Goal: Entertainment & Leisure: Consume media (video, audio)

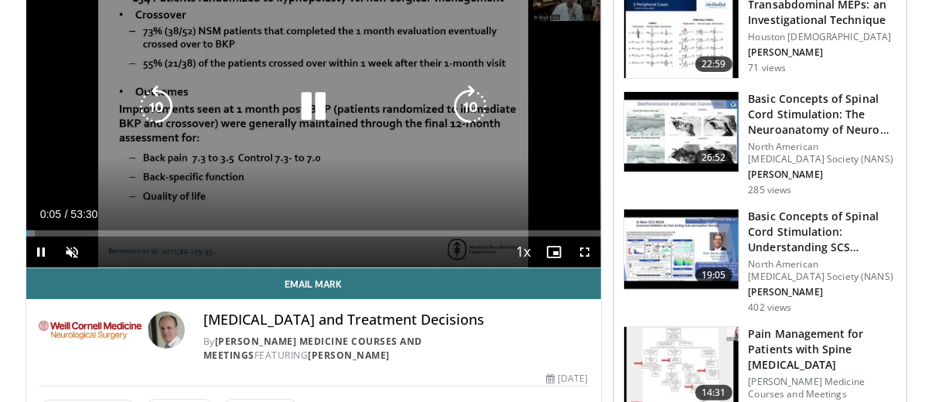
scroll to position [247, 0]
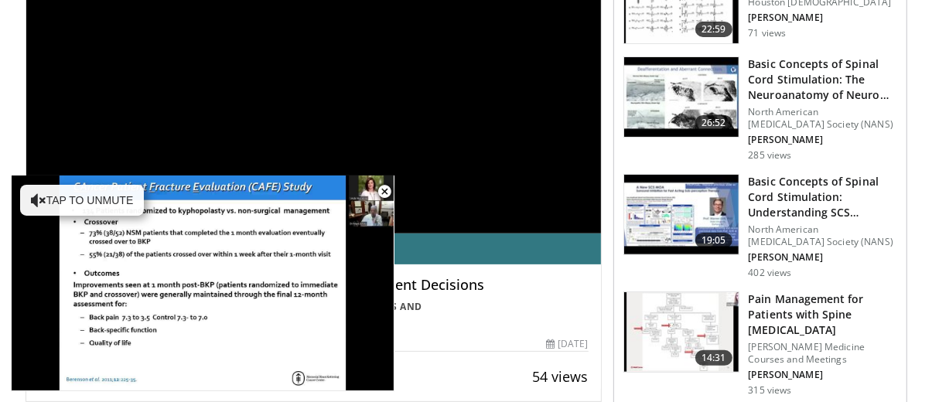
click at [600, 296] on div "Spinal Cord Compression and Treatment Decisions By Weill Cornell Medicine Cours…" at bounding box center [313, 298] width 575 height 67
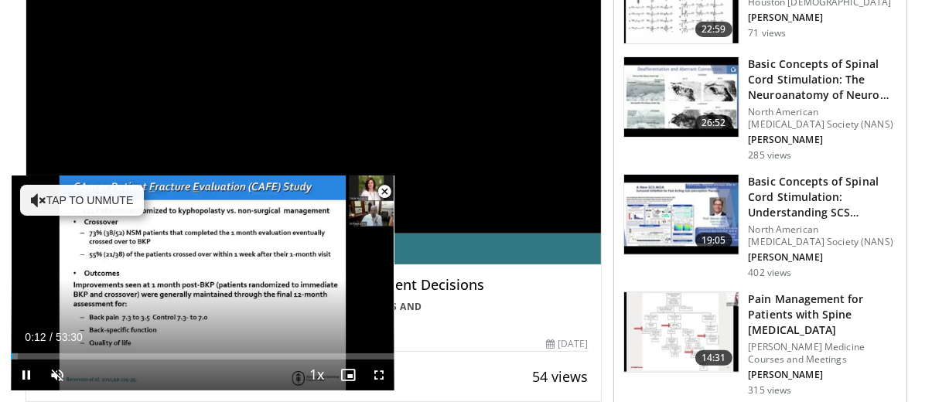
click at [385, 189] on span "Video Player" at bounding box center [384, 191] width 31 height 31
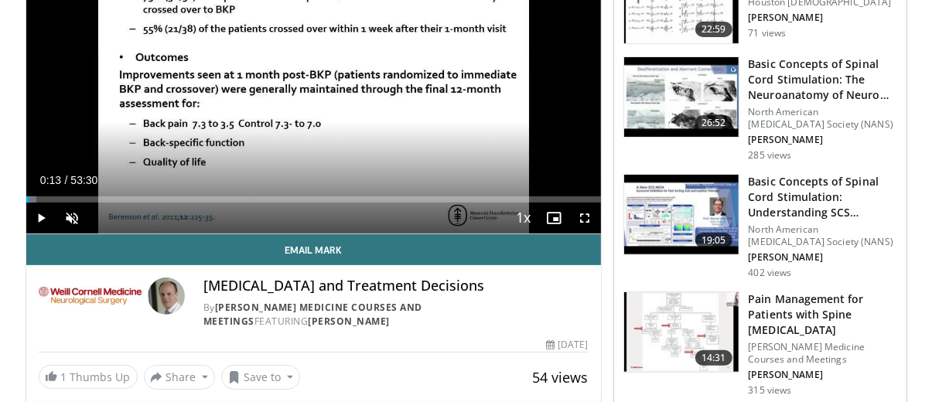
click at [179, 293] on img at bounding box center [166, 296] width 37 height 37
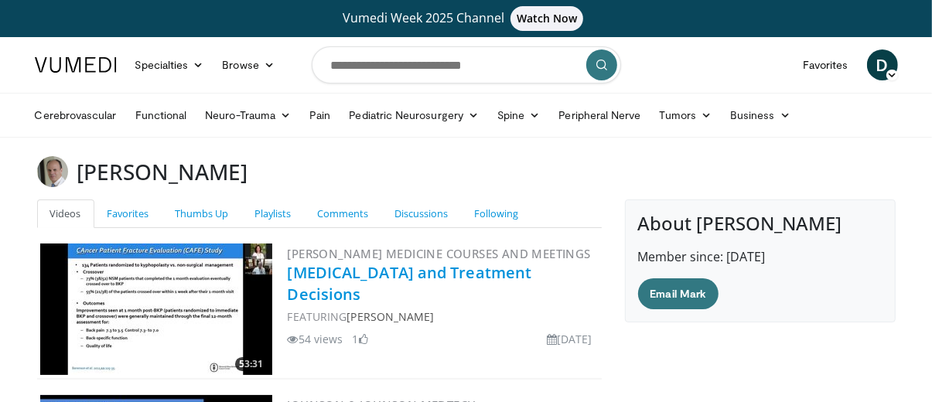
click at [423, 274] on link "[MEDICAL_DATA] and Treatment Decisions" at bounding box center [410, 283] width 244 height 43
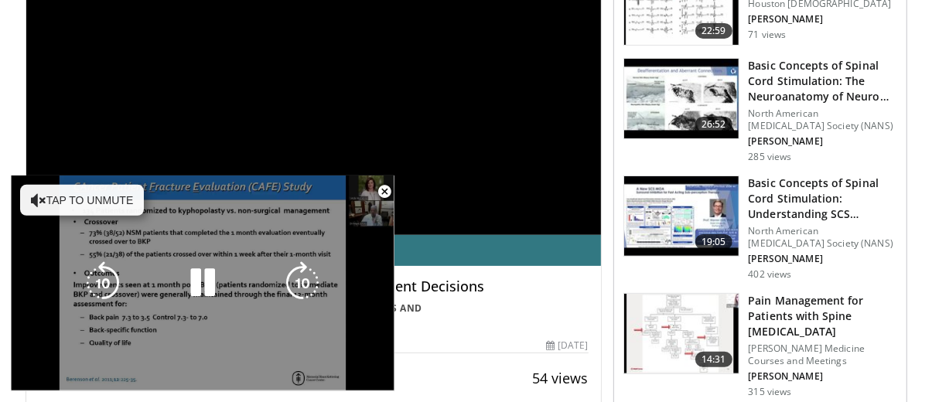
scroll to position [247, 0]
